Goal: Obtain resource: Download file/media

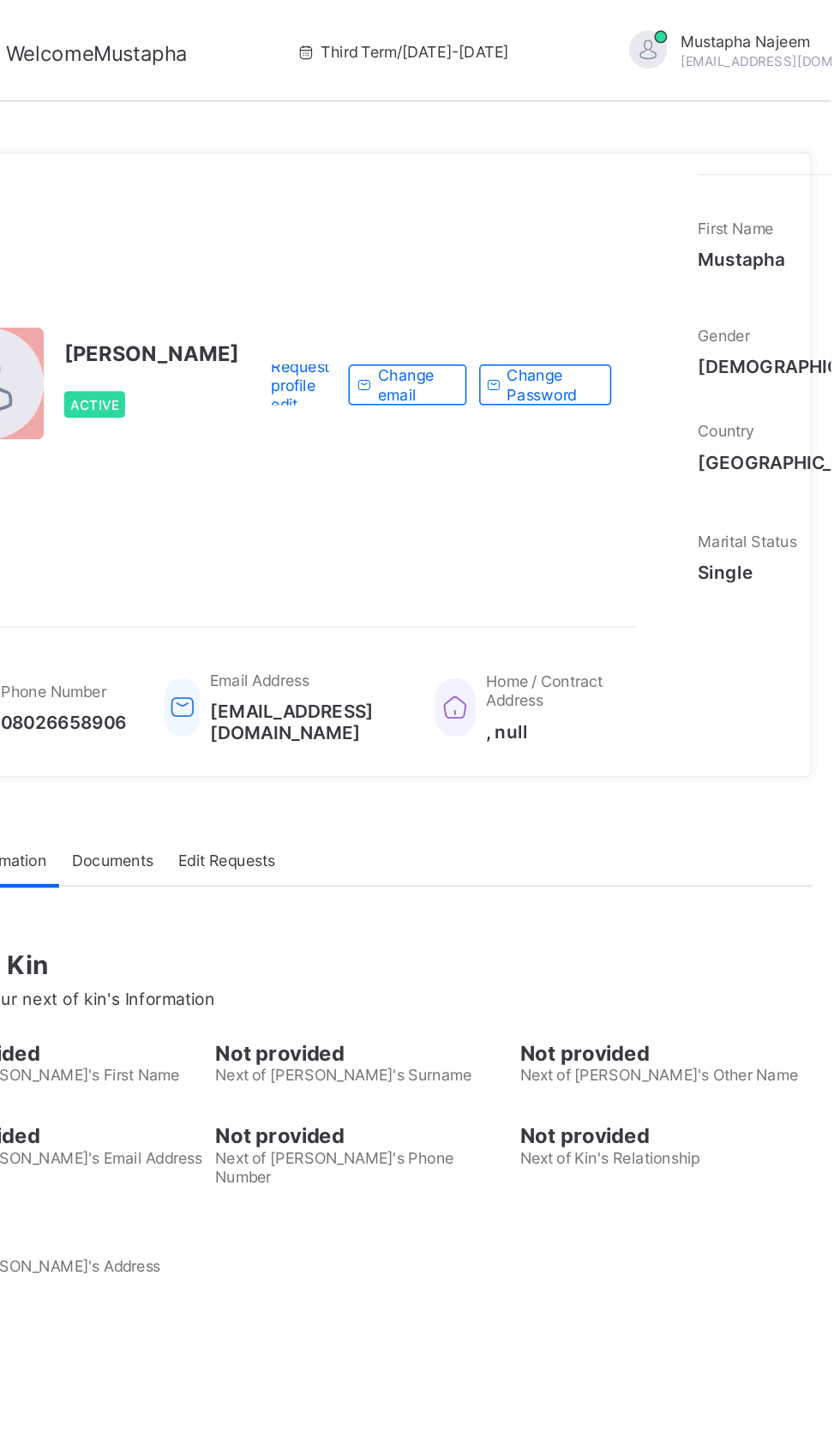
click at [779, 41] on div "[PERSON_NAME] [EMAIL_ADDRESS][DOMAIN_NAME]" at bounding box center [807, 34] width 240 height 28
click at [781, 34] on div "[PERSON_NAME] [EMAIL_ADDRESS][DOMAIN_NAME]" at bounding box center [807, 34] width 240 height 28
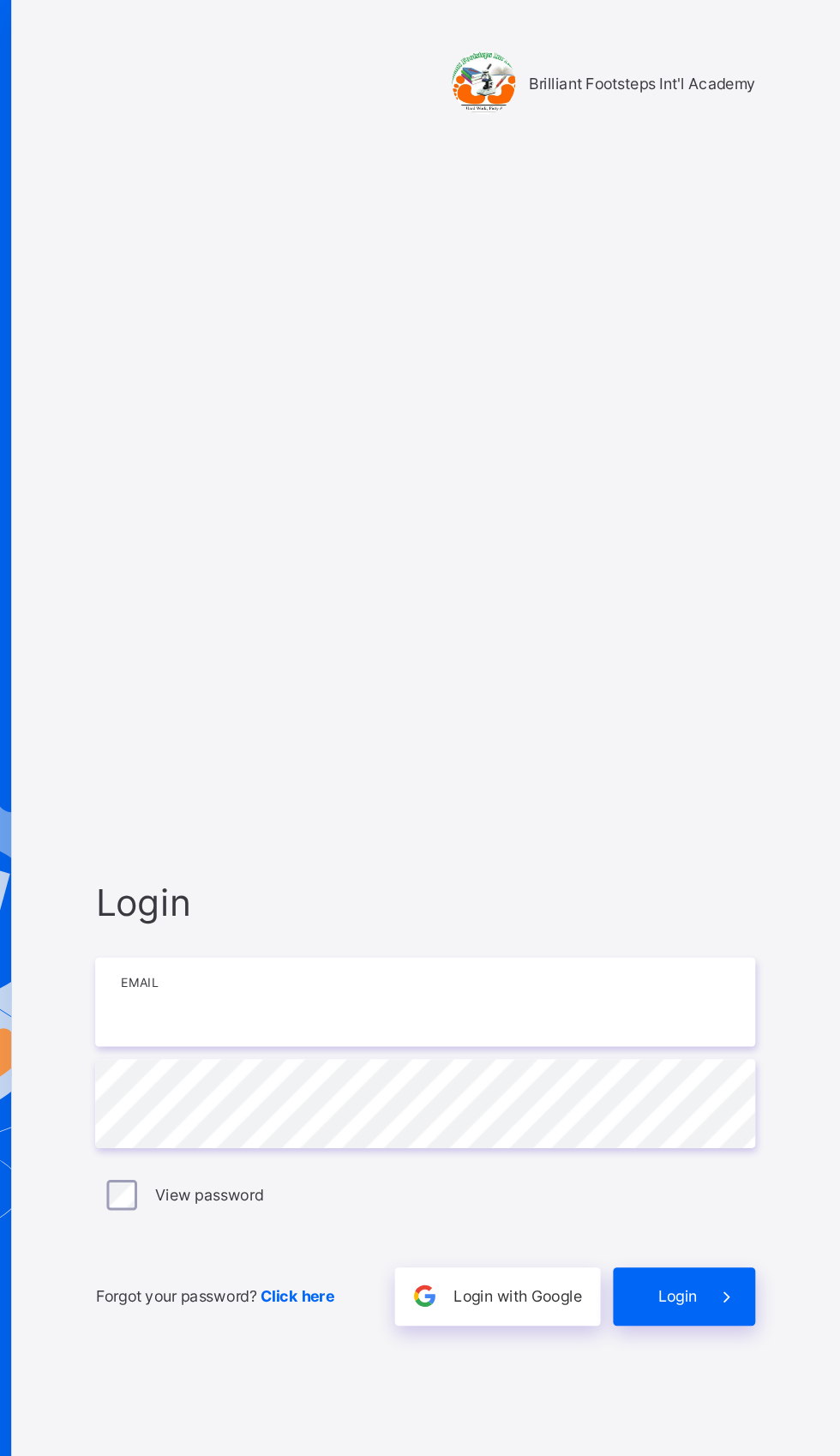
click at [555, 706] on input "email" at bounding box center [559, 676] width 445 height 60
type input "**********"
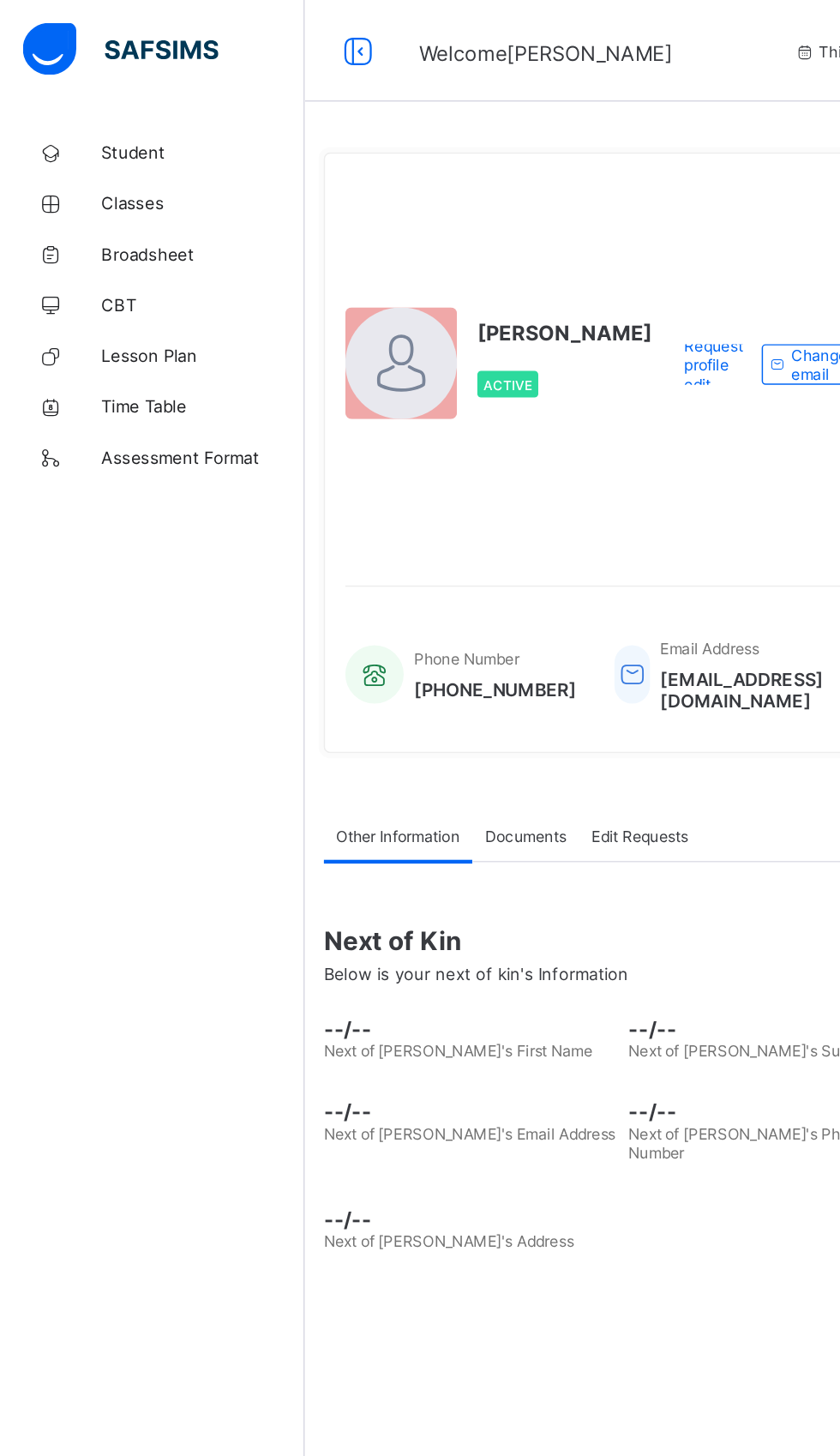
click at [107, 177] on span "Broadsheet" at bounding box center [138, 171] width 138 height 14
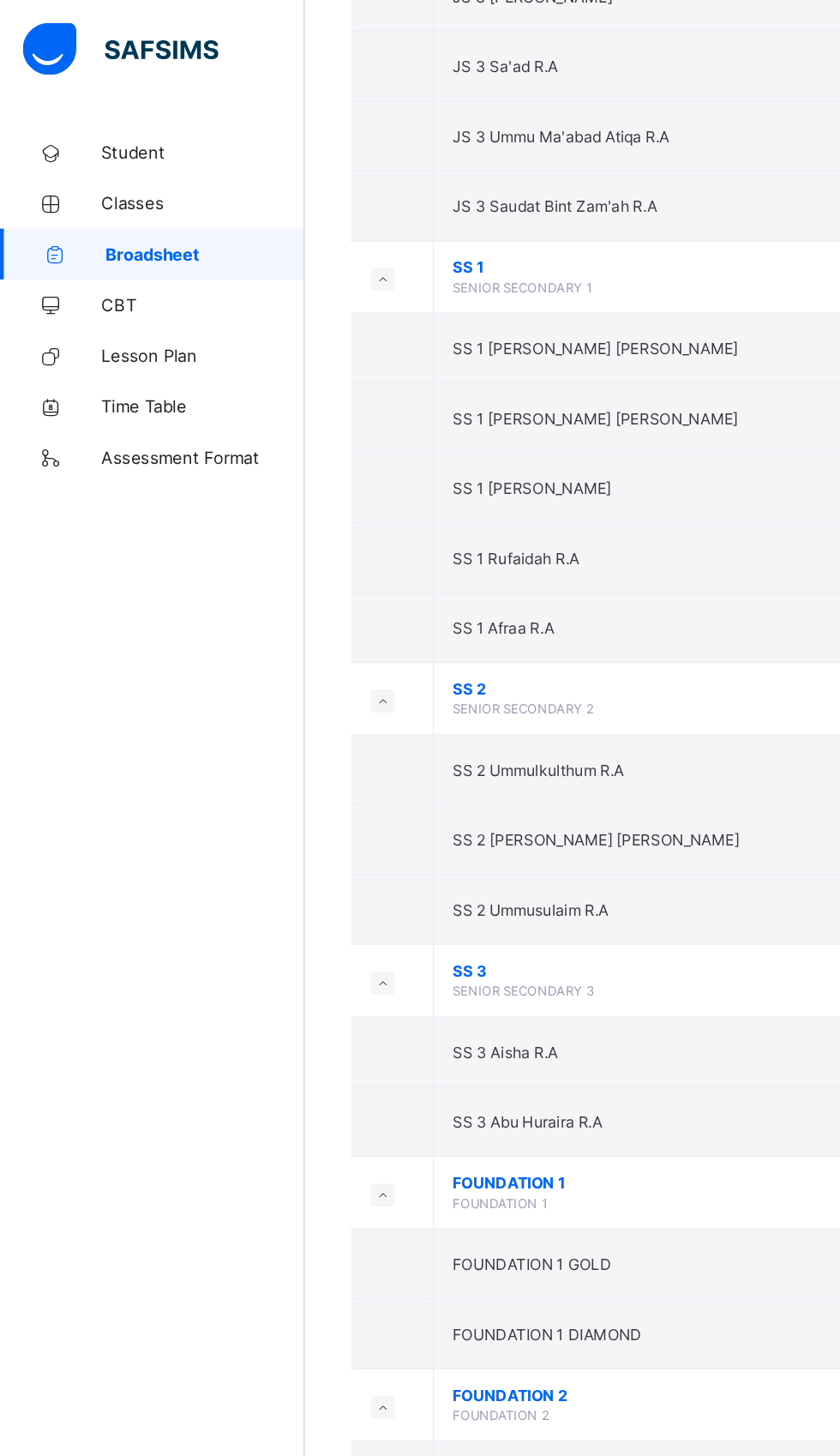
scroll to position [4738, 0]
click at [343, 745] on td "SS 3 Abu Huraira R.A" at bounding box center [464, 759] width 344 height 47
click at [394, 742] on td "SS 3 Abu Huraira R.A" at bounding box center [464, 759] width 344 height 47
click at [435, 752] on td "SS 3 Abu Huraira R.A" at bounding box center [464, 759] width 344 height 47
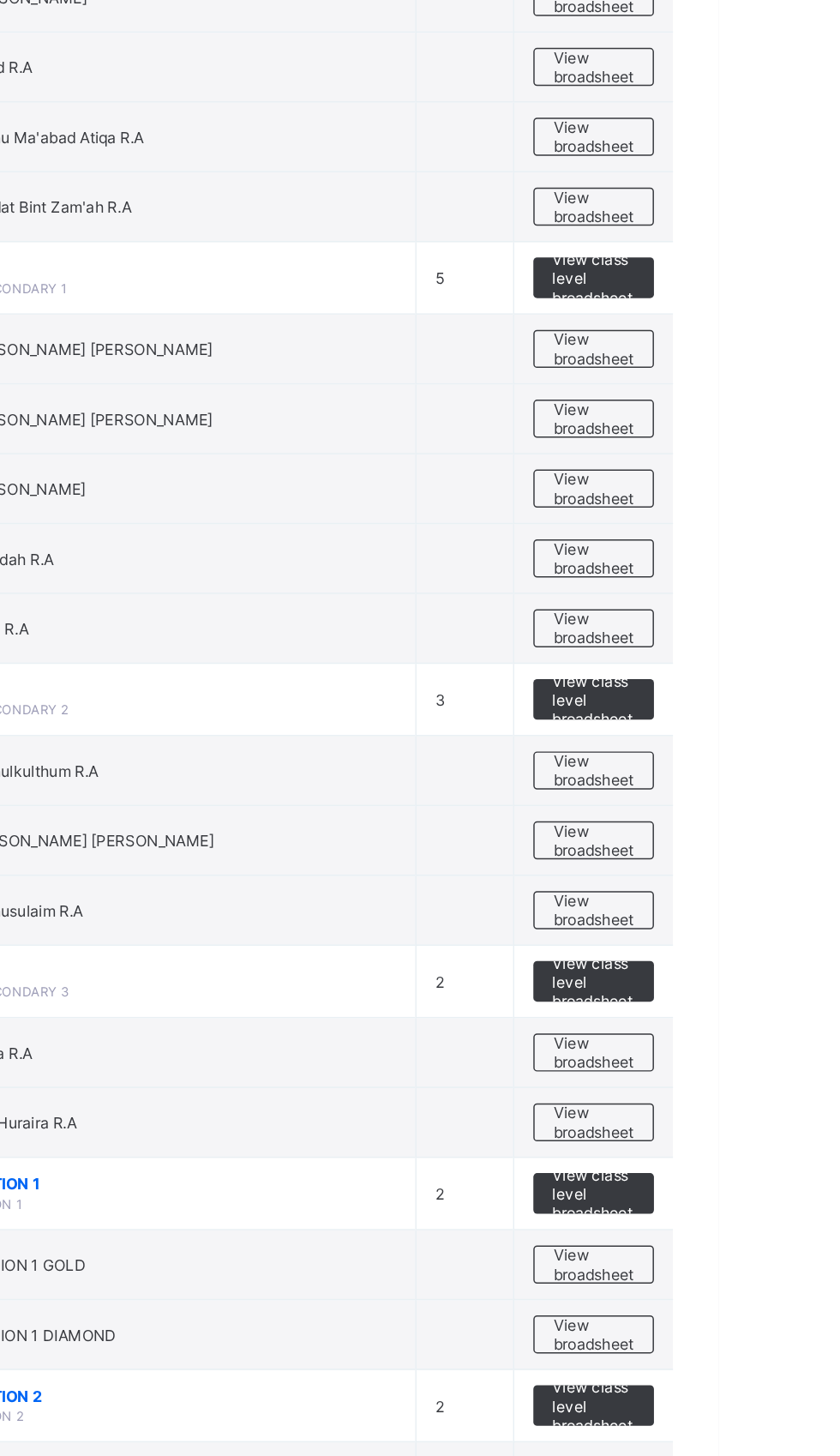
click at [763, 790] on td "View class level broadsheet" at bounding box center [756, 807] width 108 height 49
click at [758, 757] on span "View broadsheet" at bounding box center [756, 758] width 54 height 25
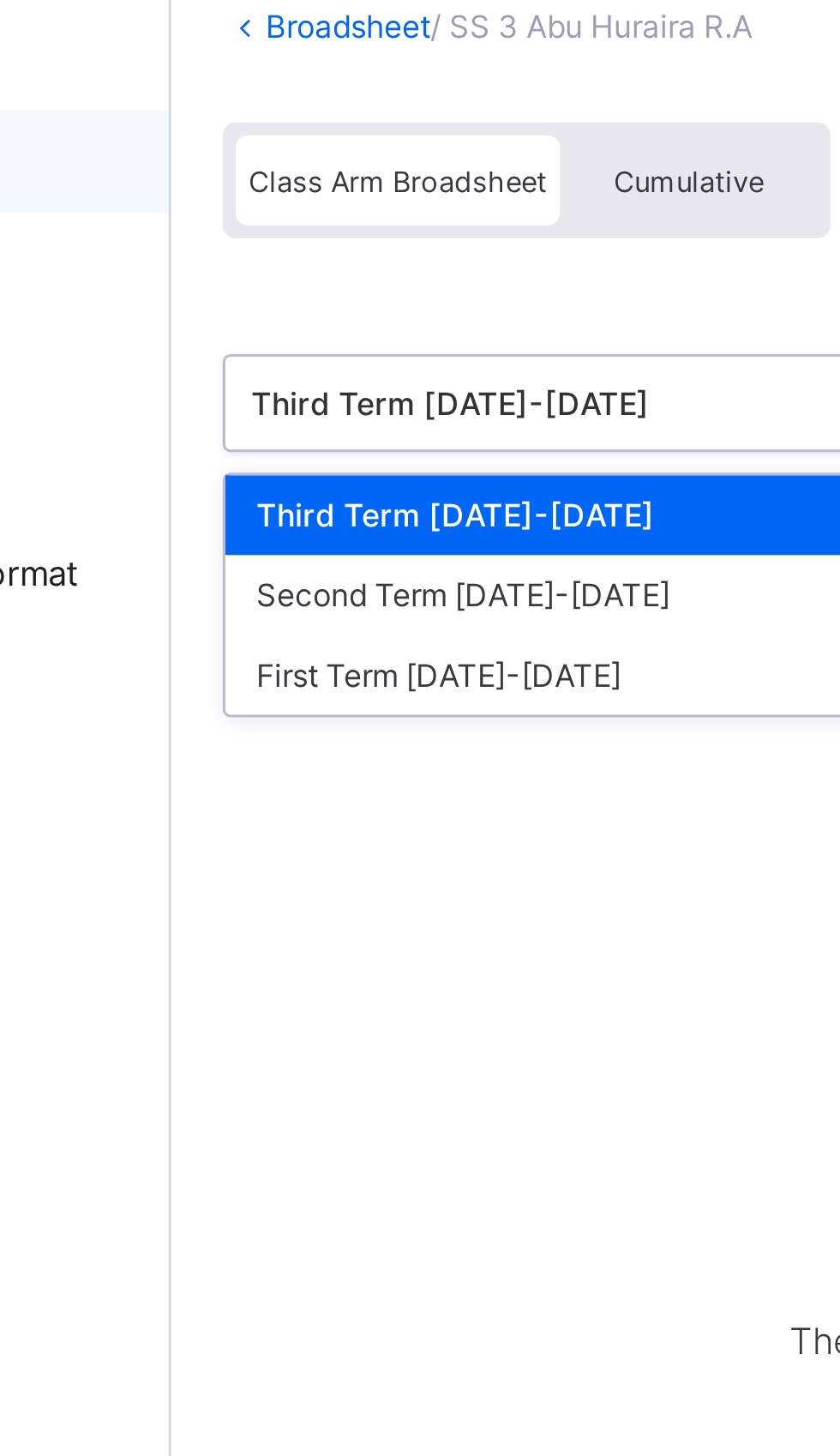
click at [286, 338] on div "First Term [DATE]-[DATE]" at bounding box center [351, 342] width 255 height 26
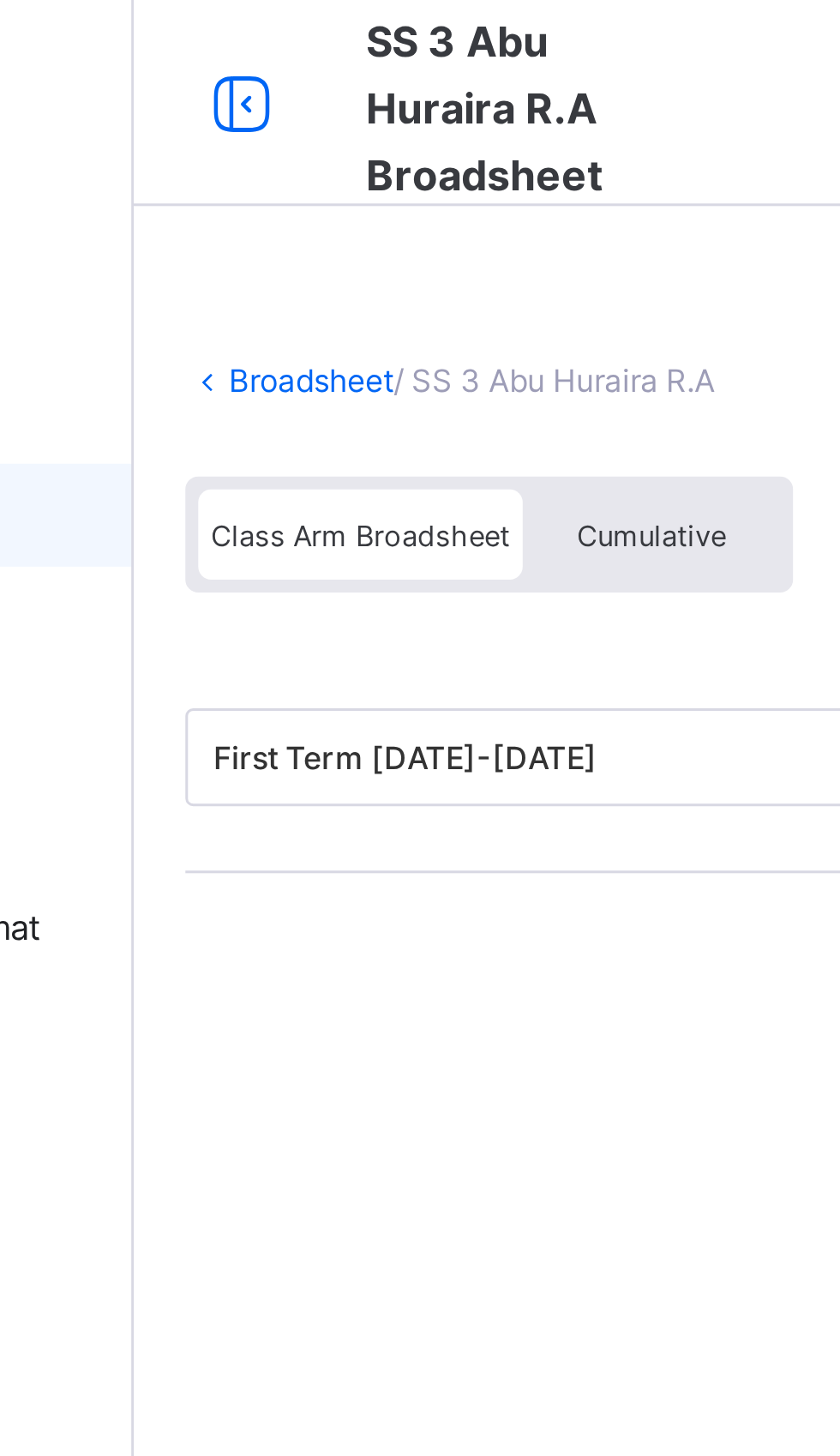
click at [251, 34] on icon at bounding box center [242, 34] width 29 height 24
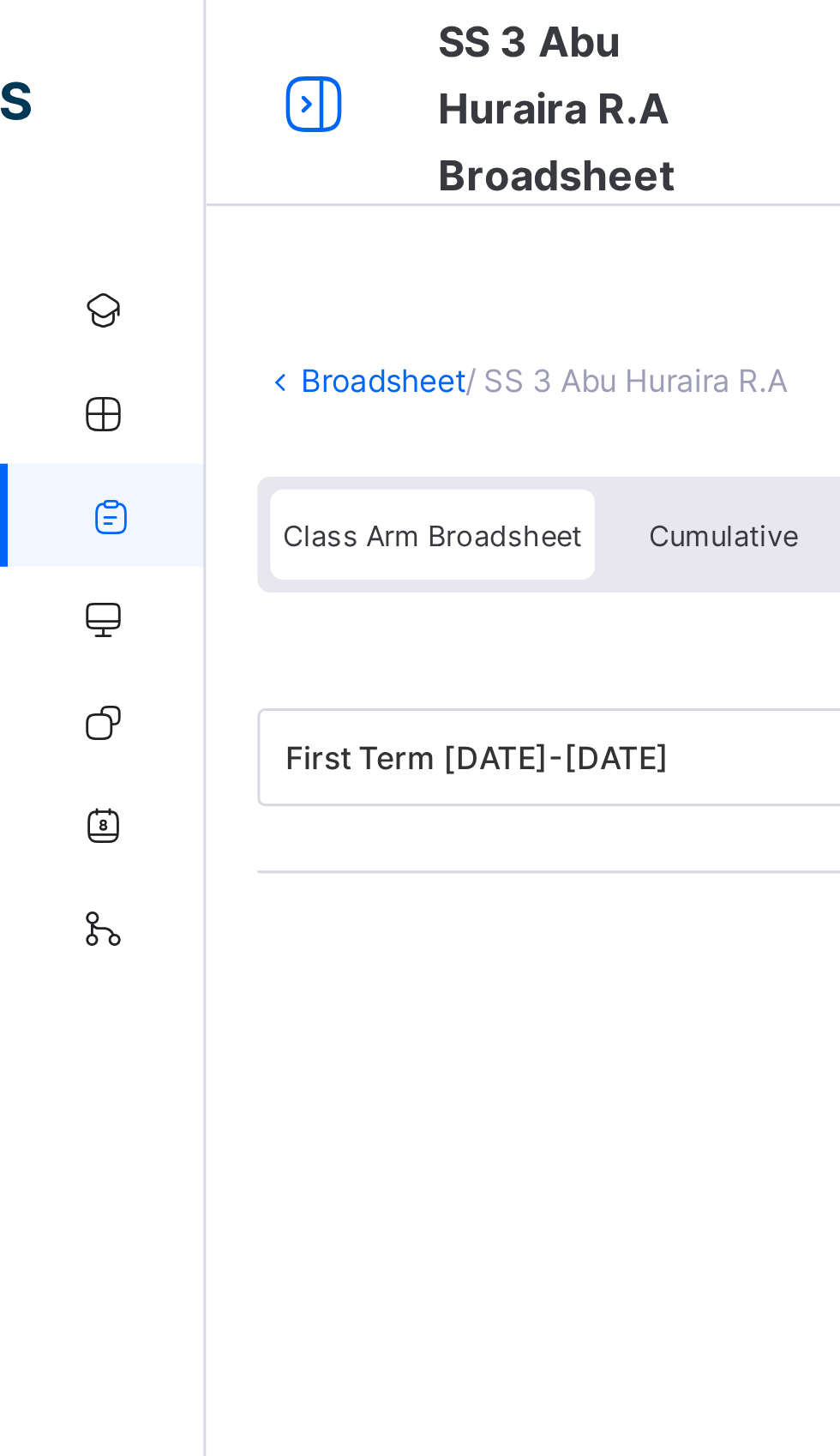
click at [106, 39] on icon at bounding box center [104, 34] width 29 height 24
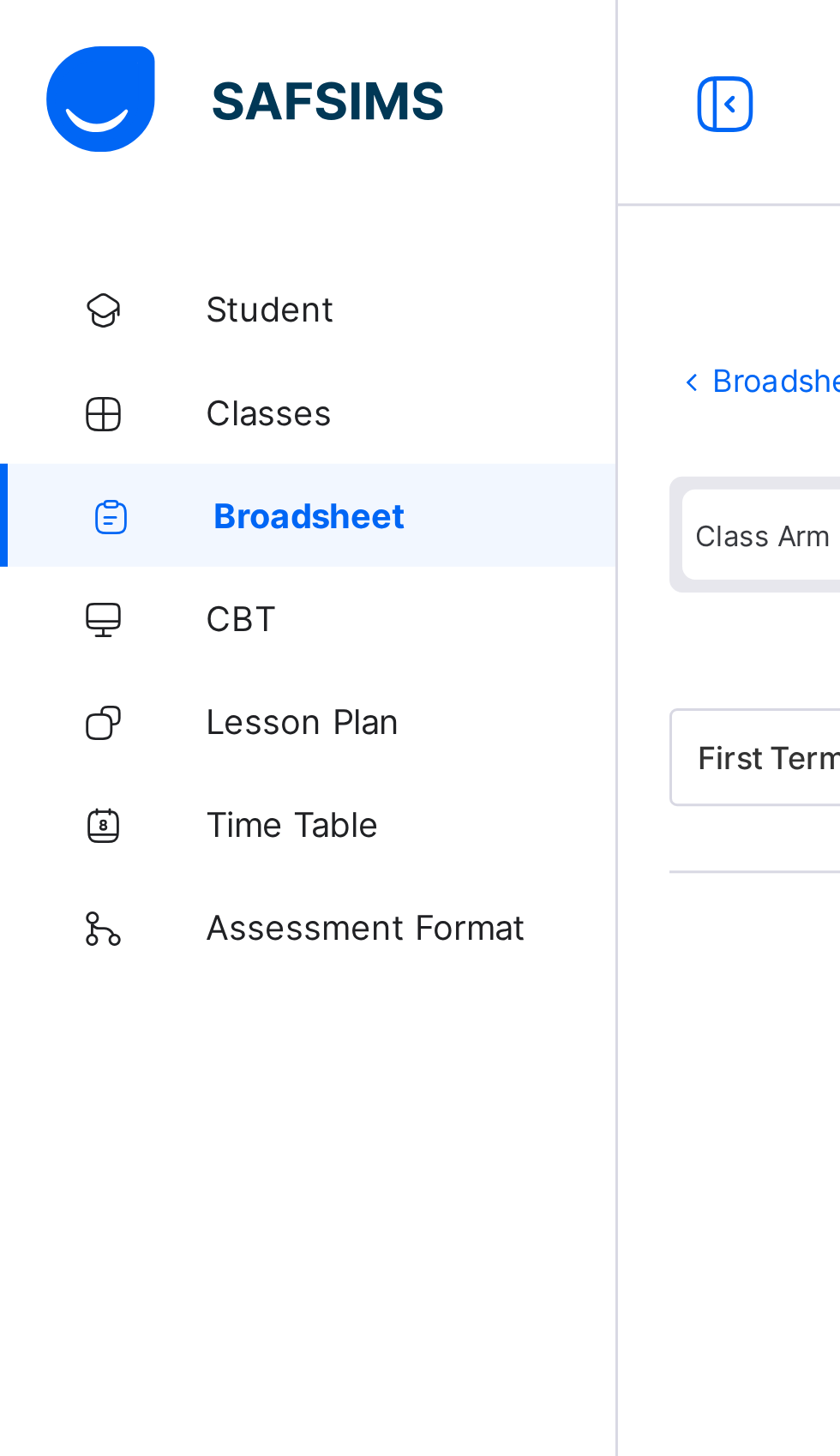
click at [89, 104] on span "Student" at bounding box center [138, 102] width 138 height 14
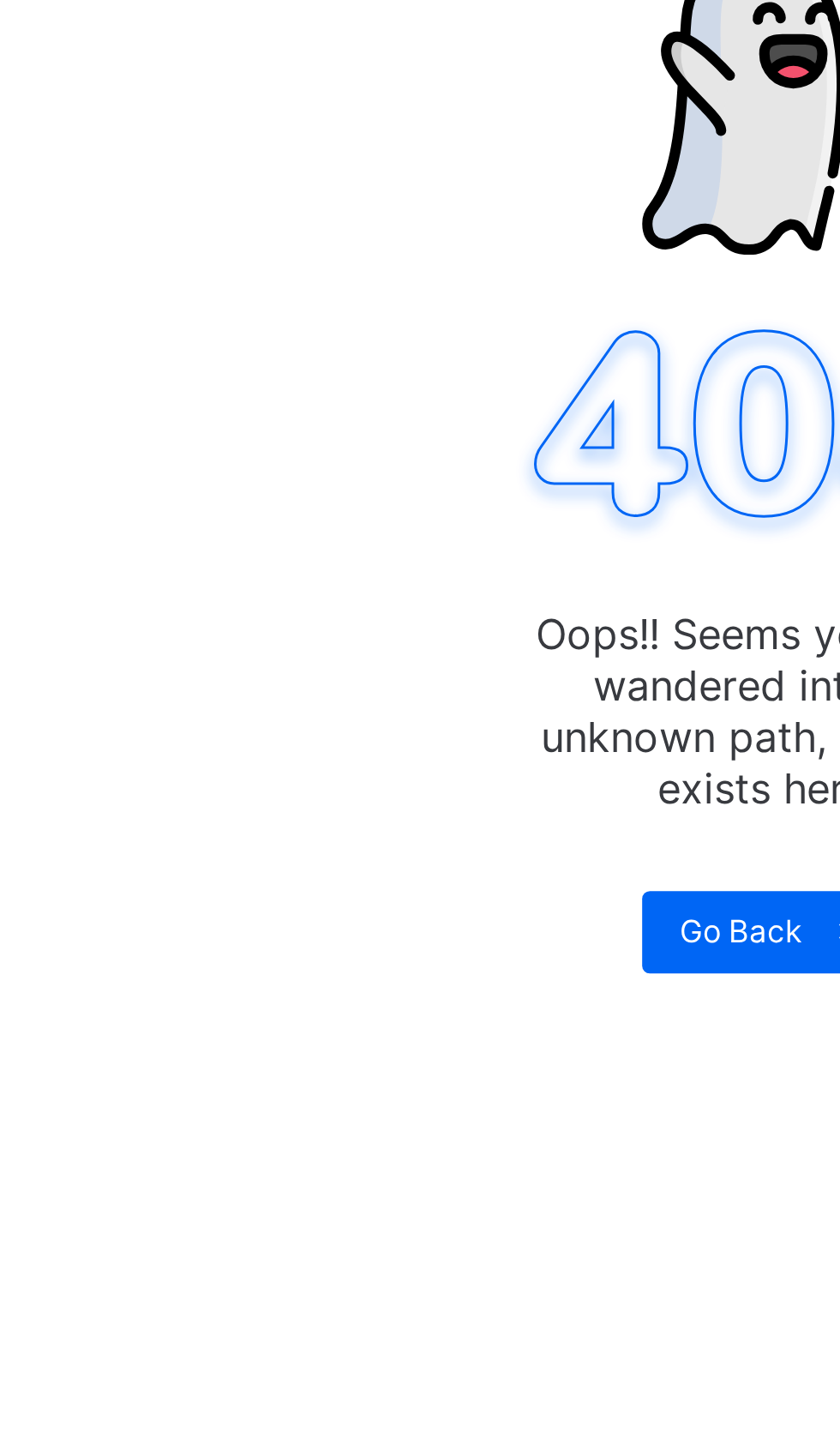
click at [517, 499] on span "Go Back" at bounding box center [515, 498] width 41 height 13
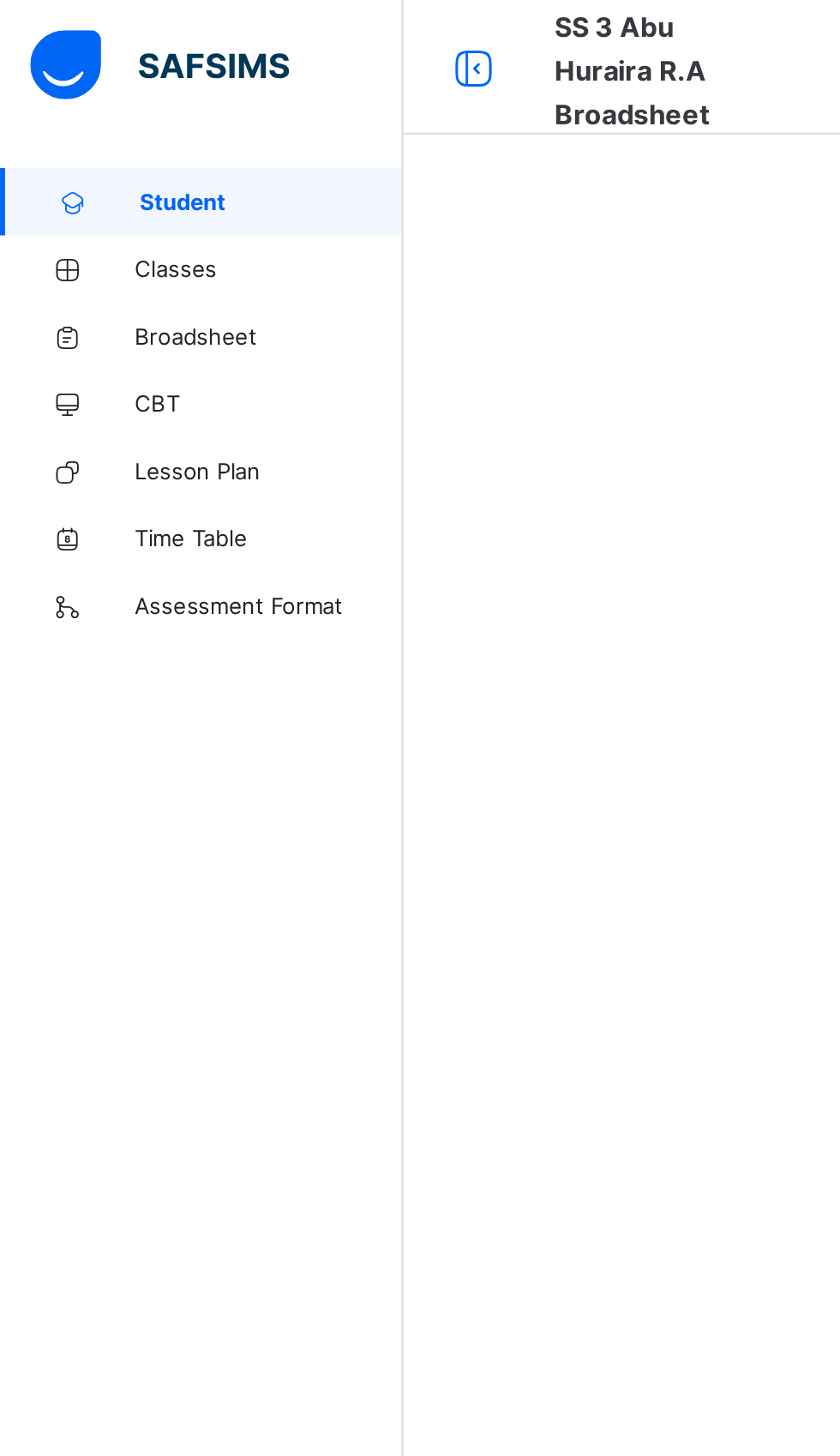
click at [91, 147] on link "Classes" at bounding box center [102, 138] width 205 height 34
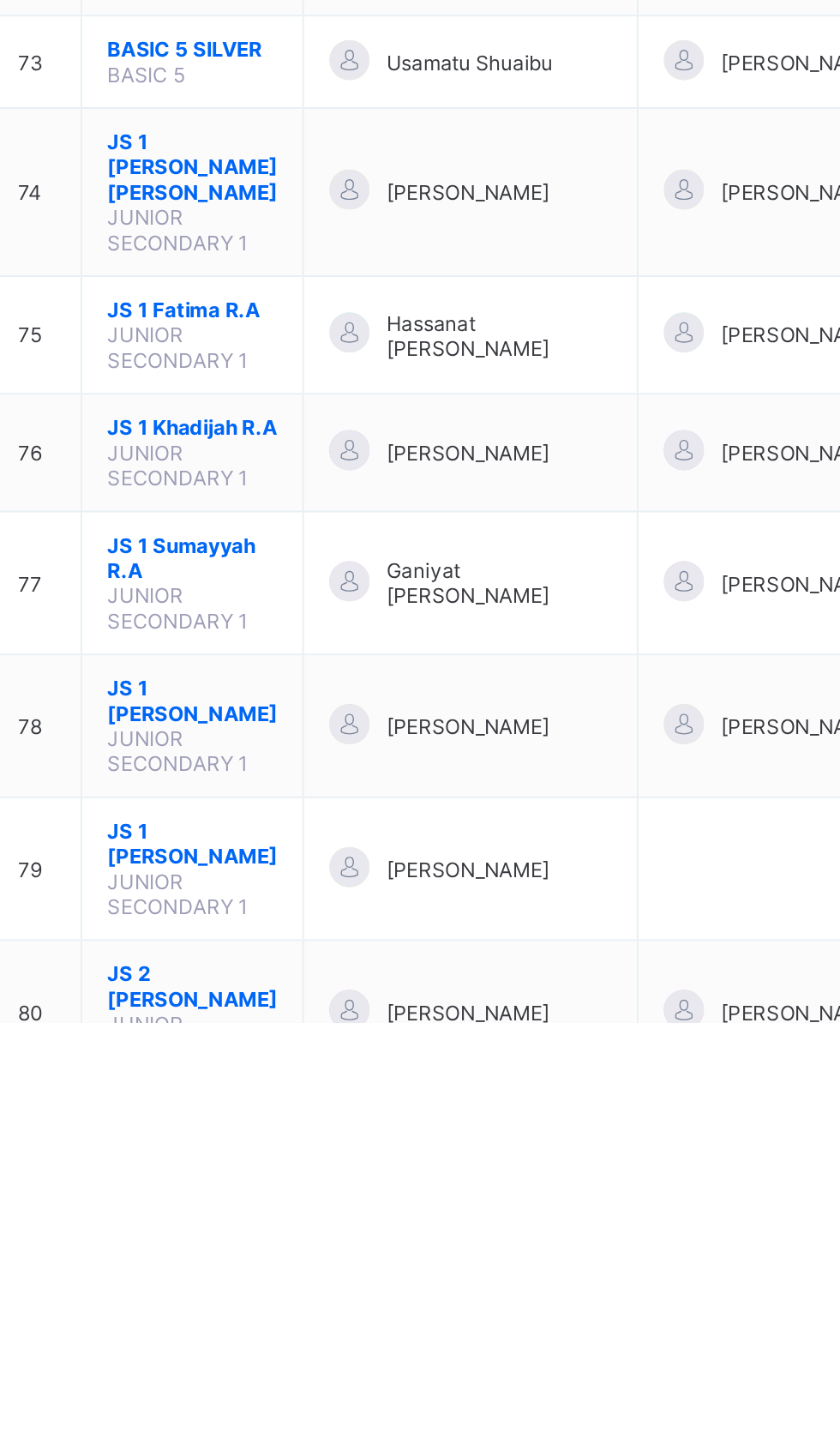
scroll to position [3750, 0]
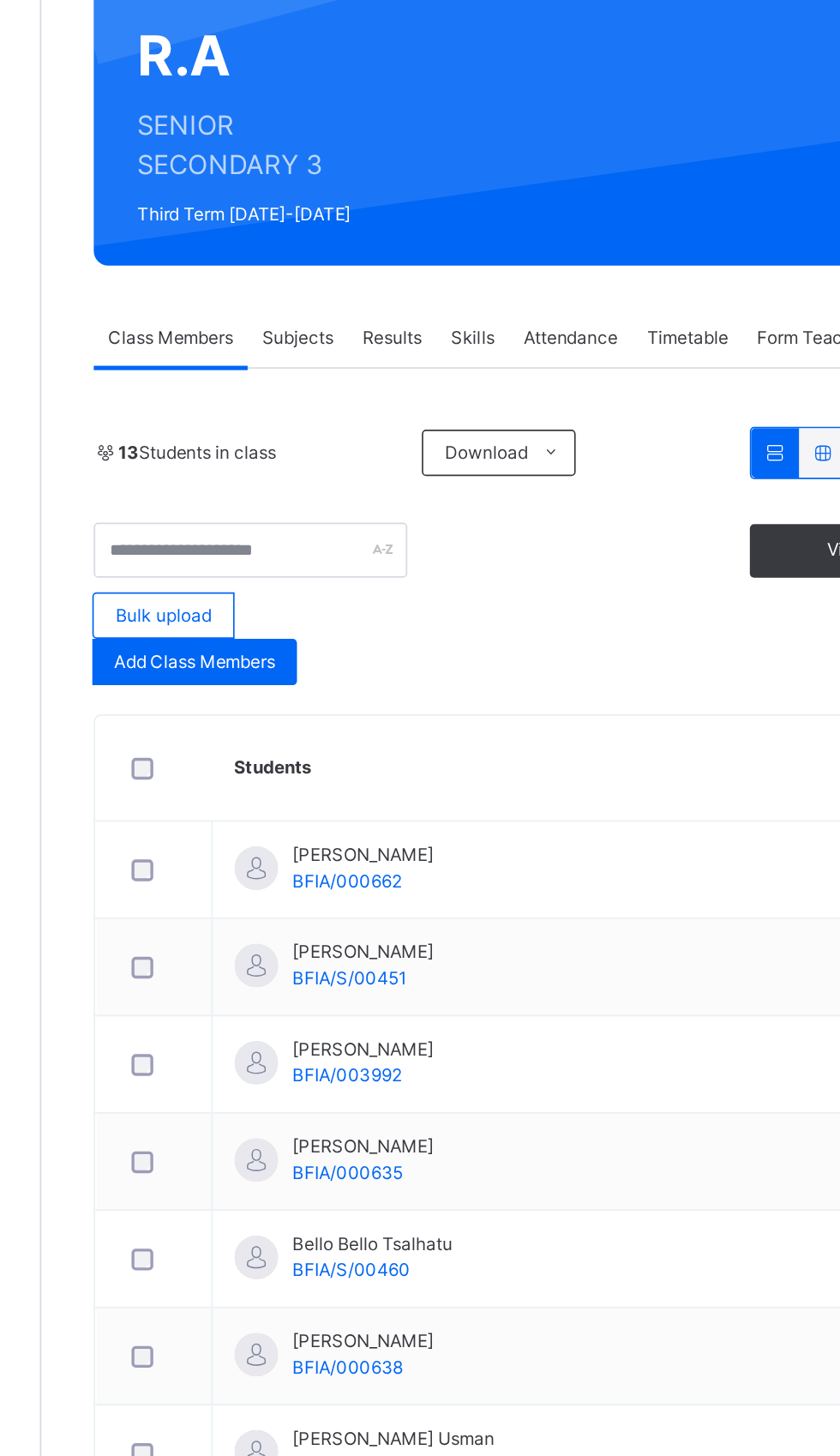
click at [481, 527] on span "Download" at bounding box center [469, 528] width 49 height 15
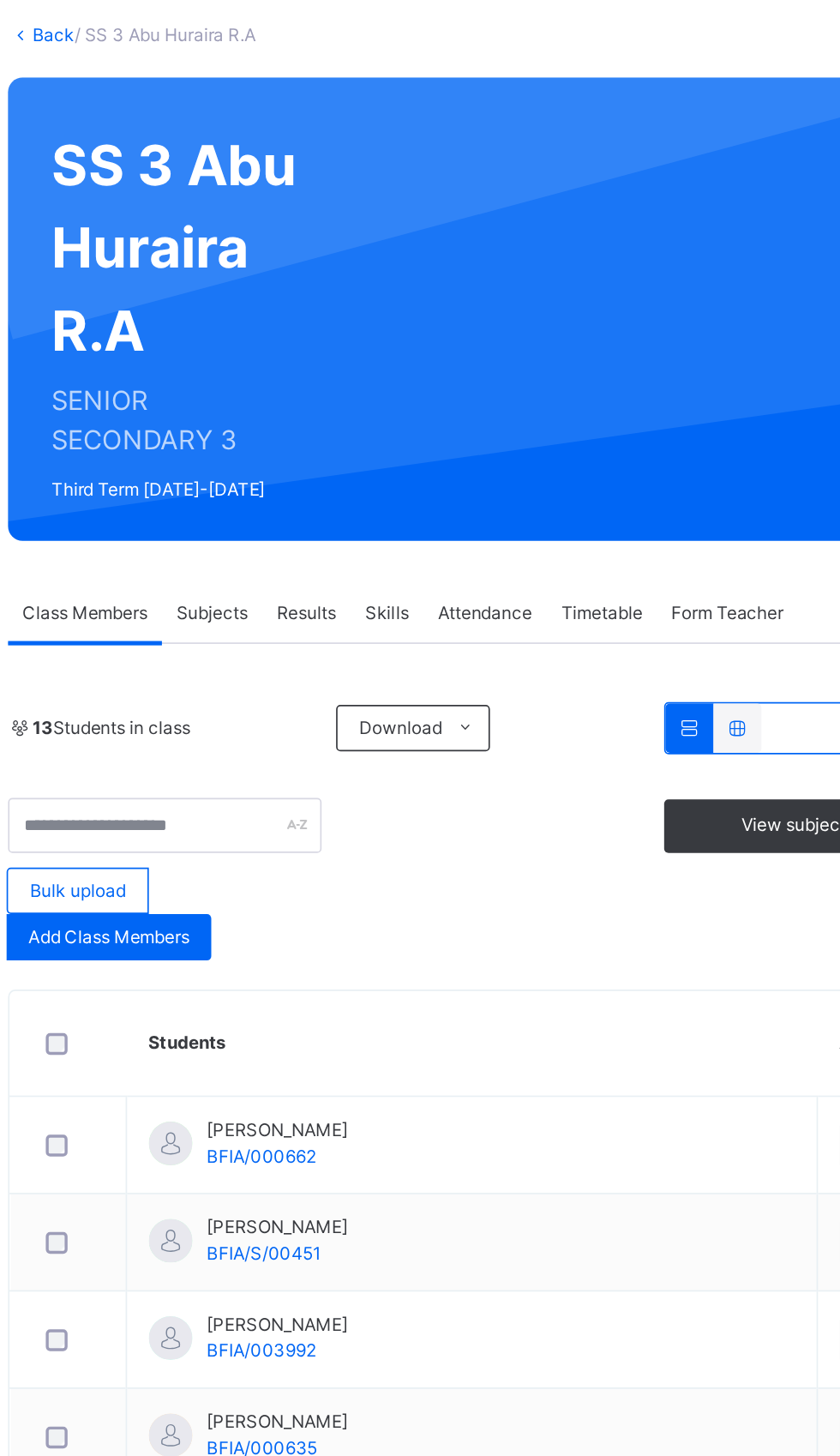
click at [0, 0] on li "Pdf Report" at bounding box center [0, 0] width 0 height 0
